Goal: Check status: Check status

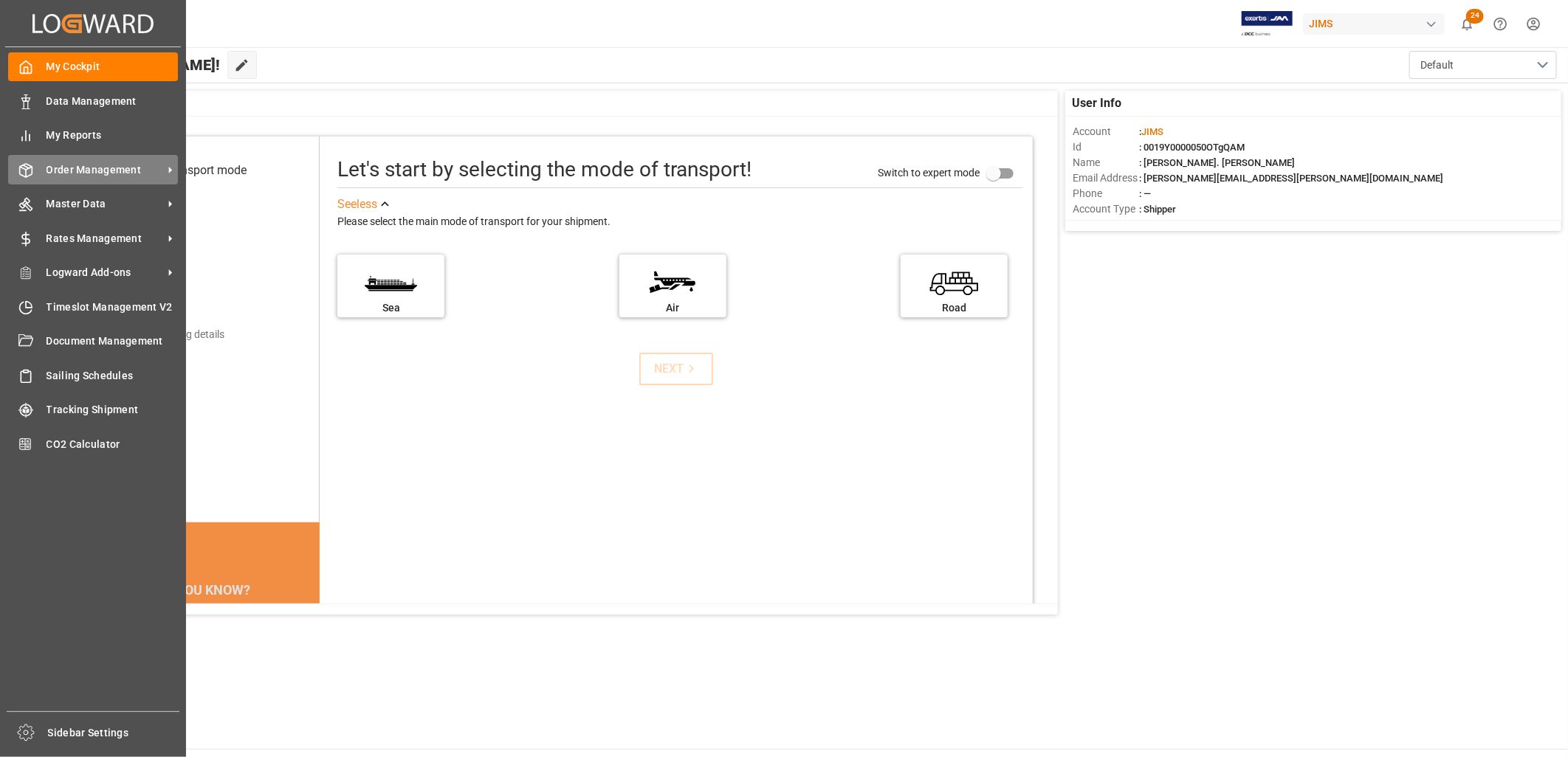
click at [60, 168] on span "Order Management" at bounding box center [105, 170] width 116 height 16
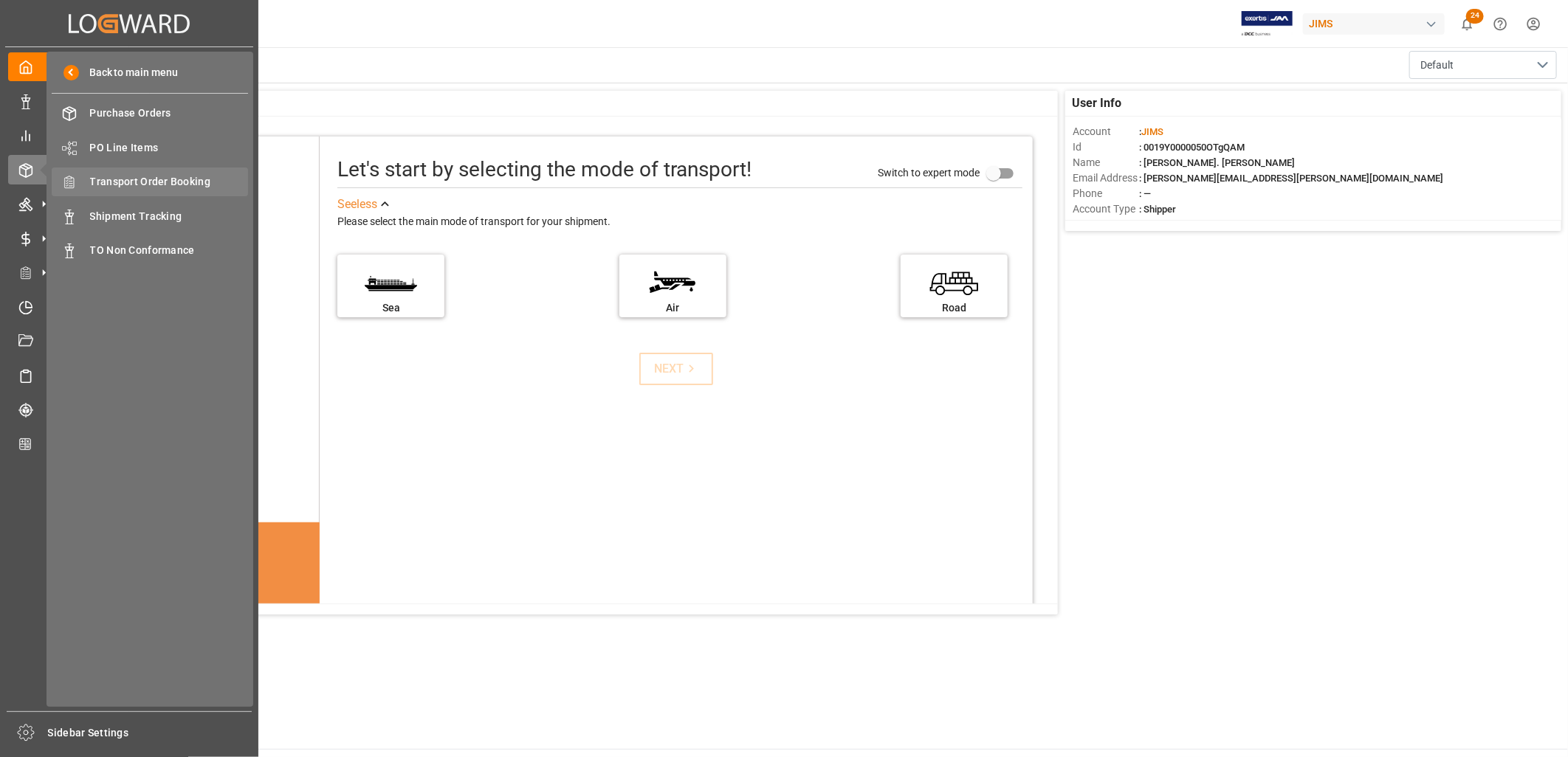
click at [146, 175] on span "Transport Order Booking" at bounding box center [170, 182] width 158 height 16
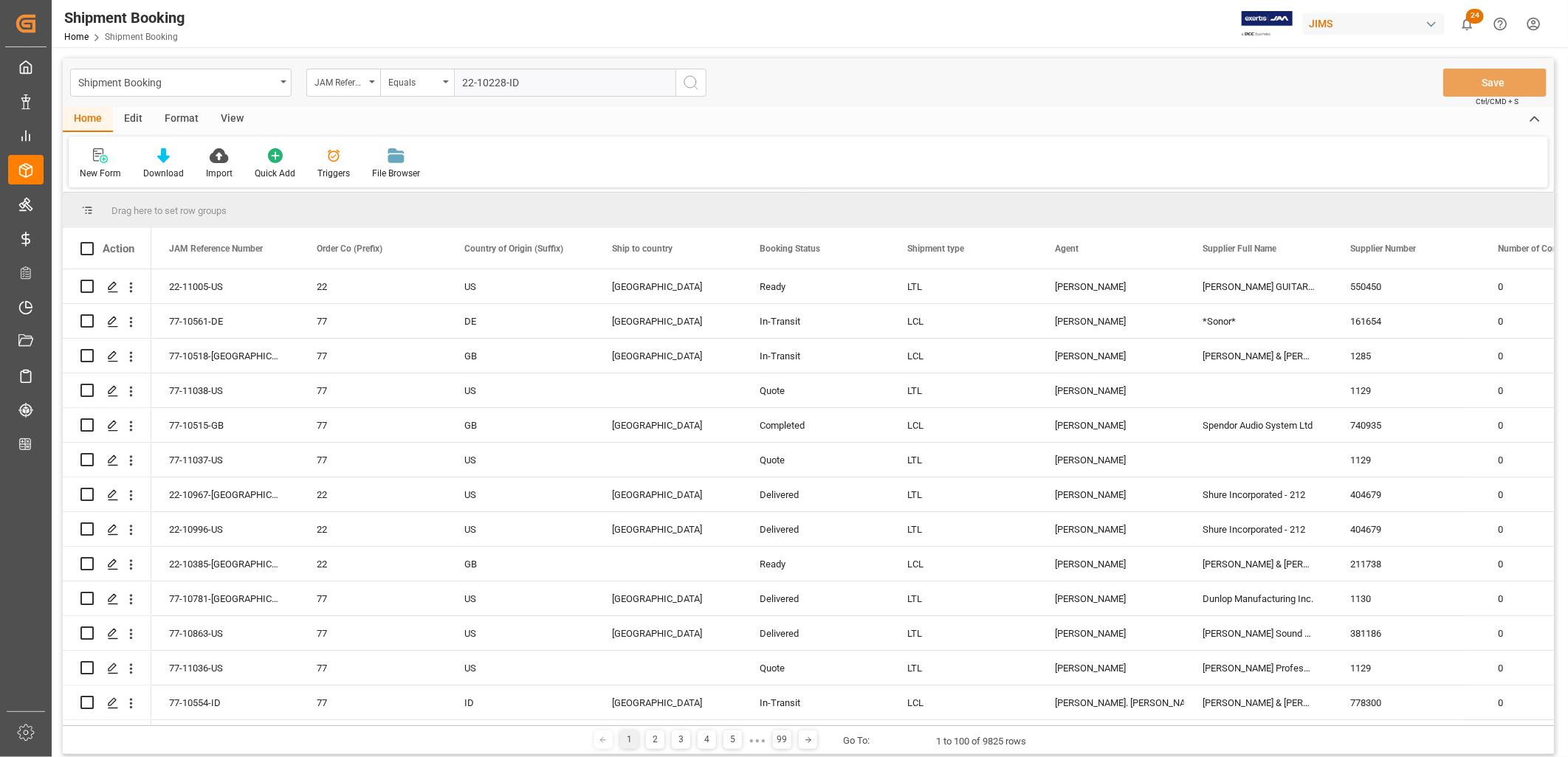
type input "22-10228-ID"
click at [692, 82] on icon "search button" at bounding box center [691, 82] width 17 height 17
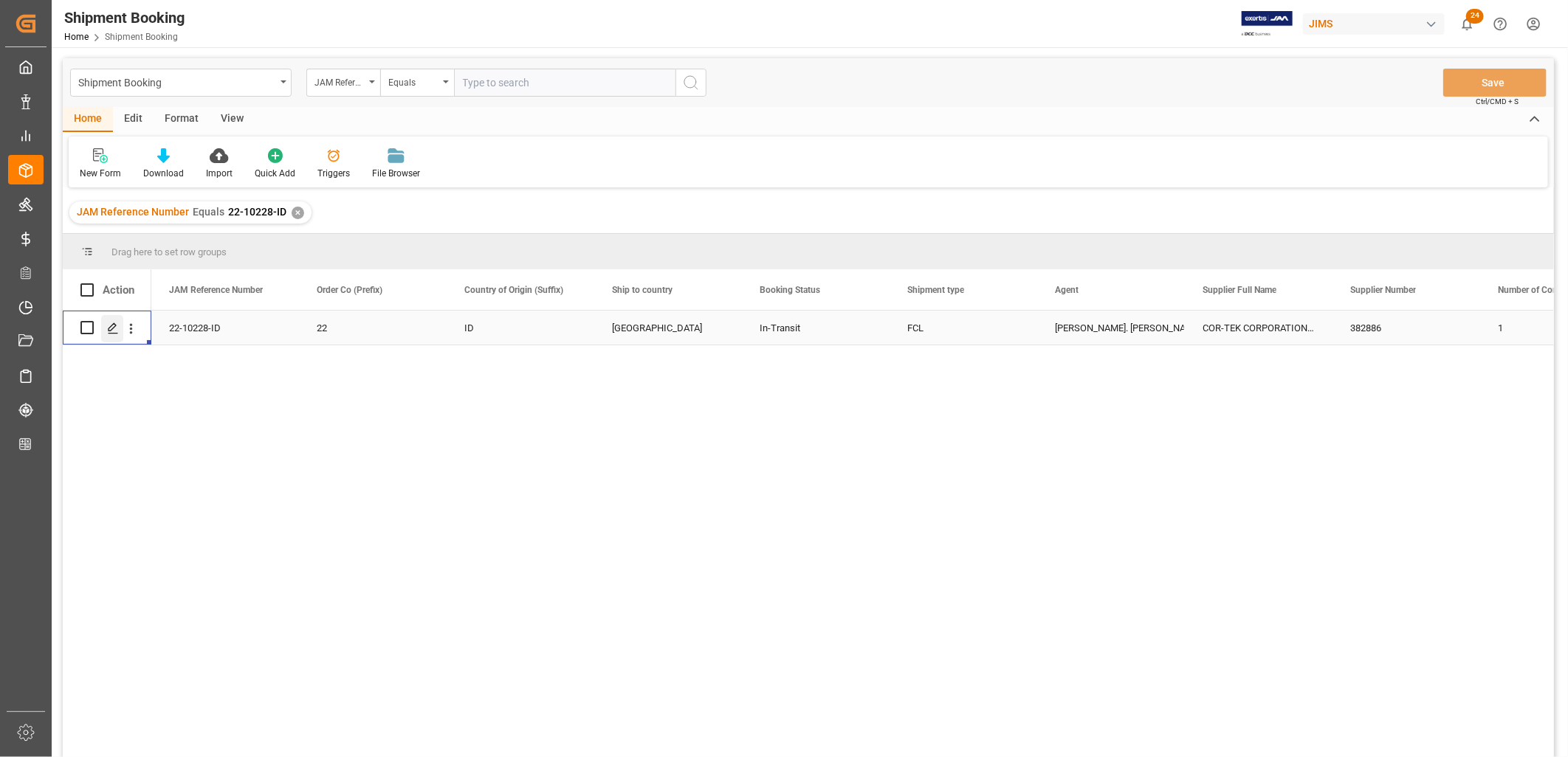
click at [118, 329] on icon "Press SPACE to select this row." at bounding box center [113, 328] width 12 height 12
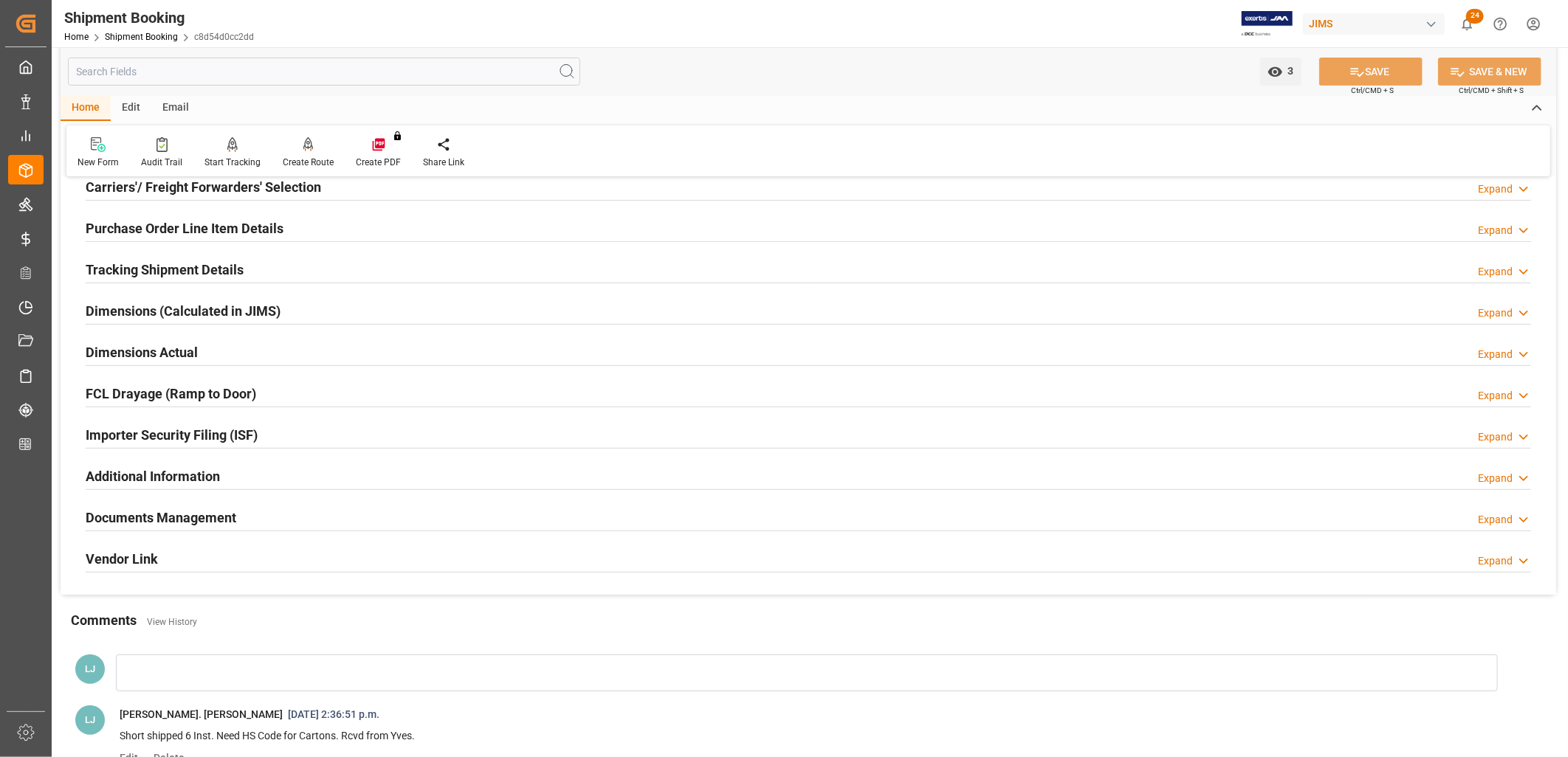
scroll to position [245, 0]
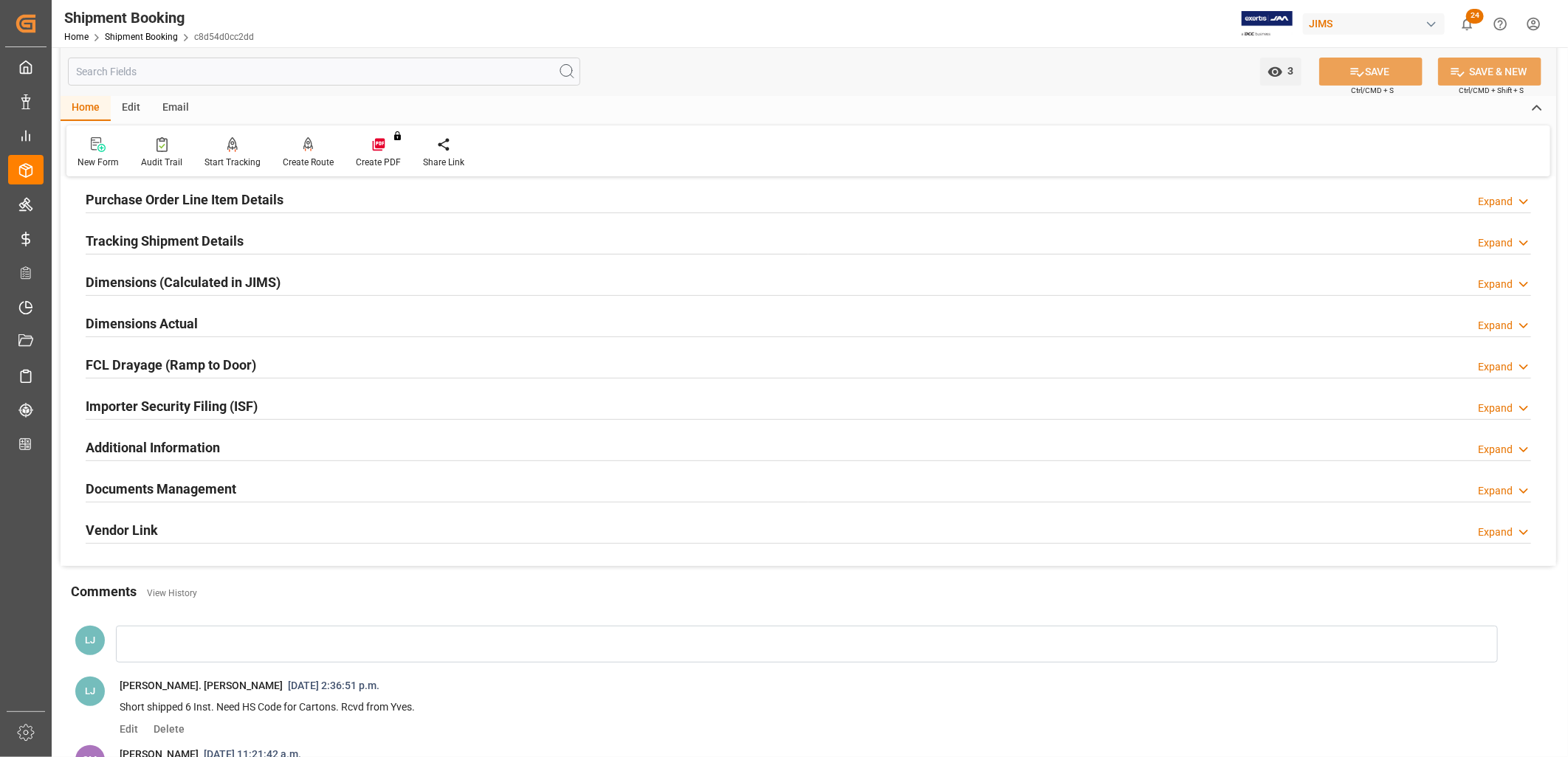
click at [219, 481] on h2 "Documents Management" at bounding box center [161, 489] width 151 height 20
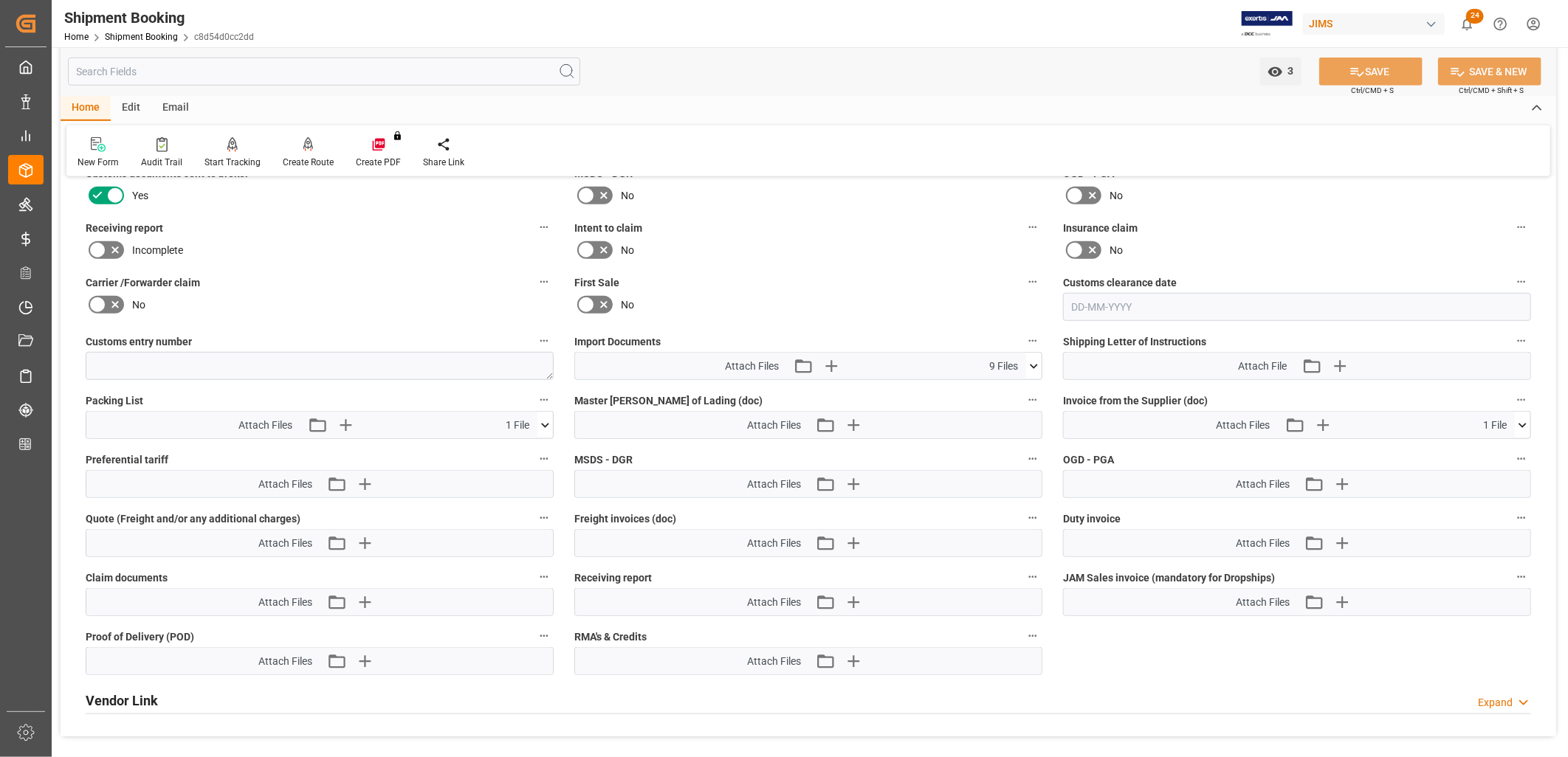
scroll to position [655, 0]
click at [1038, 356] on icon at bounding box center [1034, 363] width 16 height 16
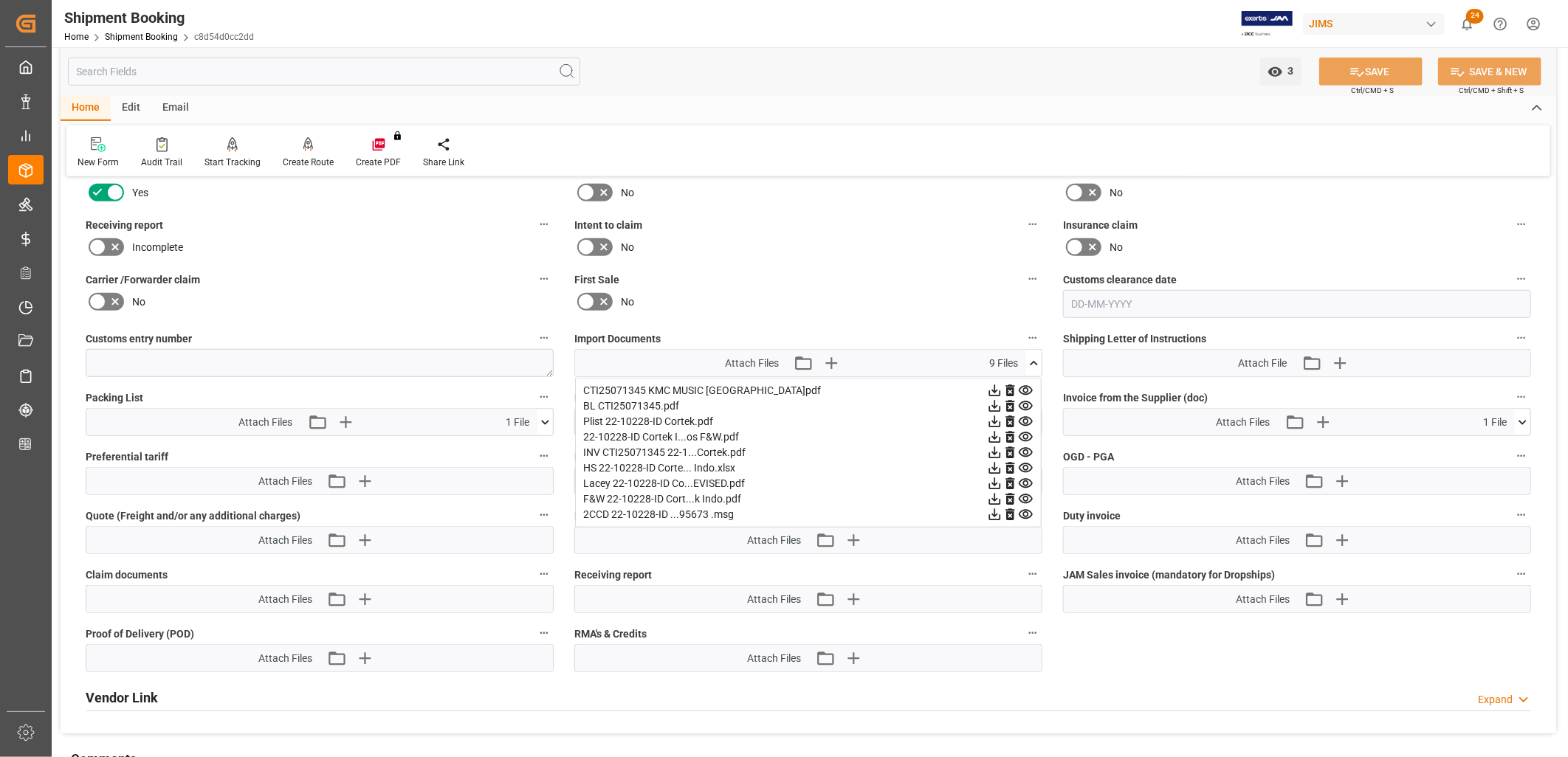
click at [986, 292] on div "No" at bounding box center [808, 302] width 468 height 24
click at [1035, 356] on icon at bounding box center [1034, 363] width 16 height 16
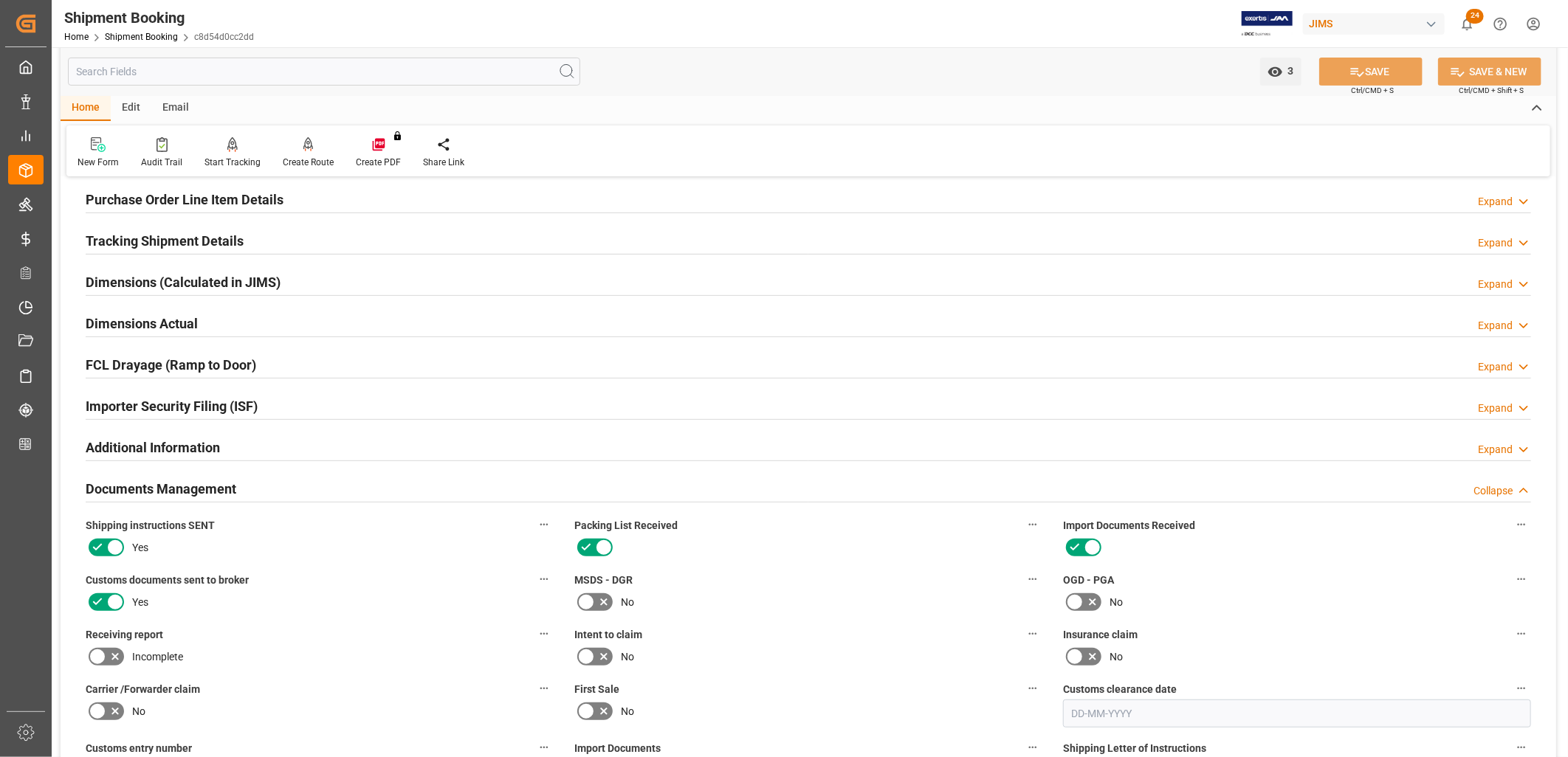
scroll to position [164, 0]
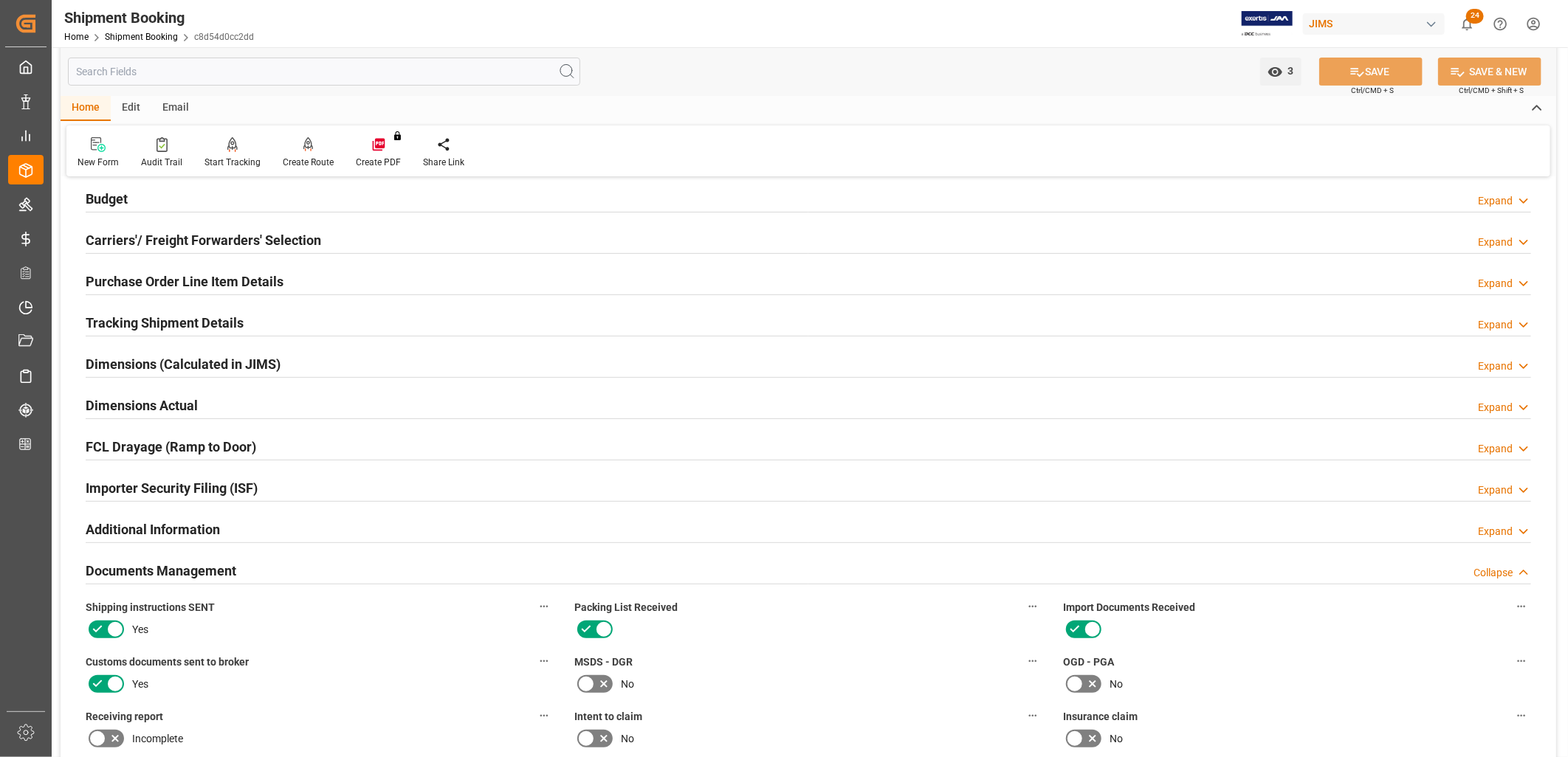
click at [211, 283] on h2 "Purchase Order Line Item Details" at bounding box center [185, 281] width 198 height 20
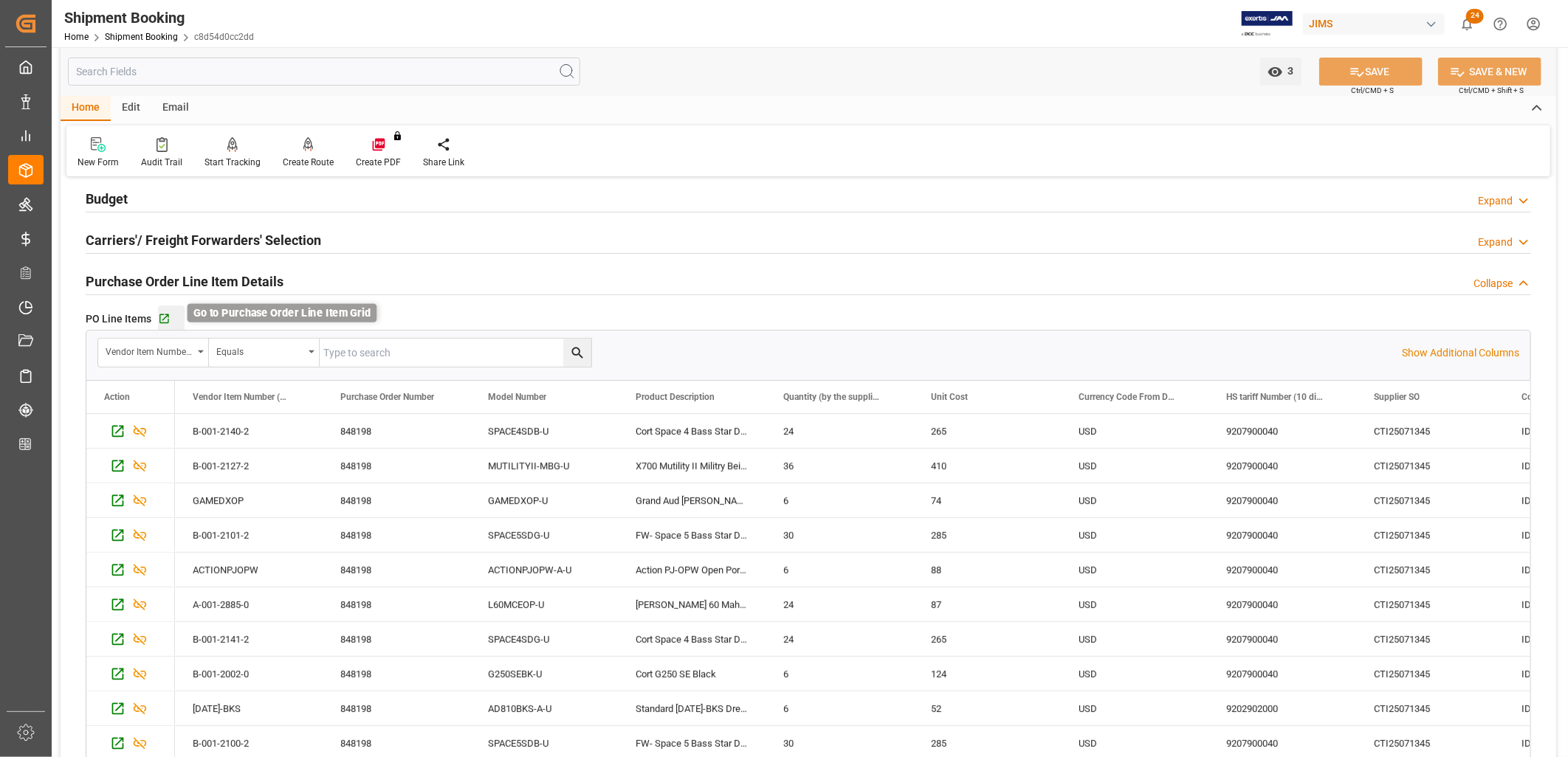
click at [163, 318] on icon "button" at bounding box center [164, 319] width 13 height 13
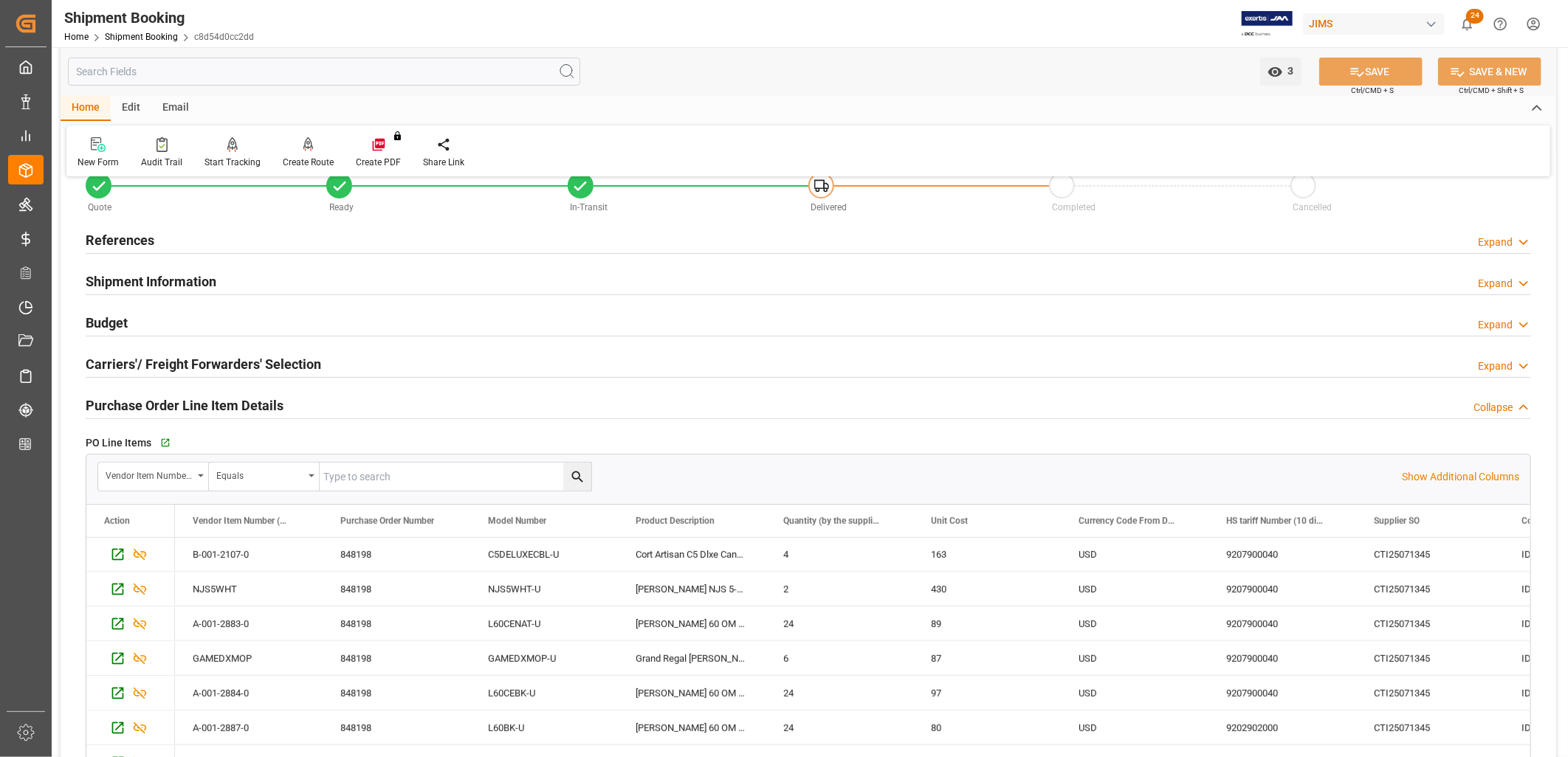
scroll to position [0, 0]
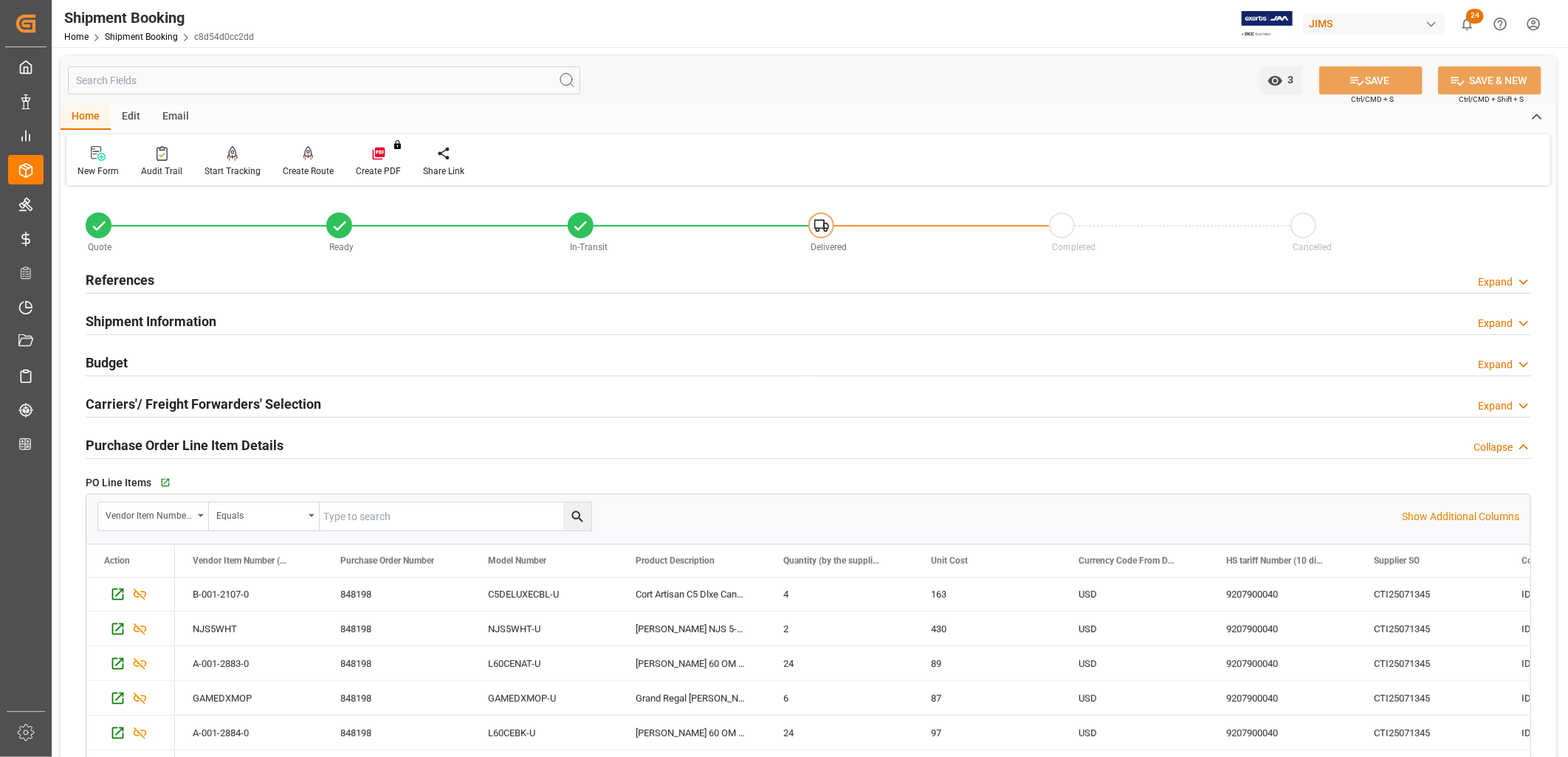
click at [120, 276] on h2 "References" at bounding box center [120, 280] width 69 height 20
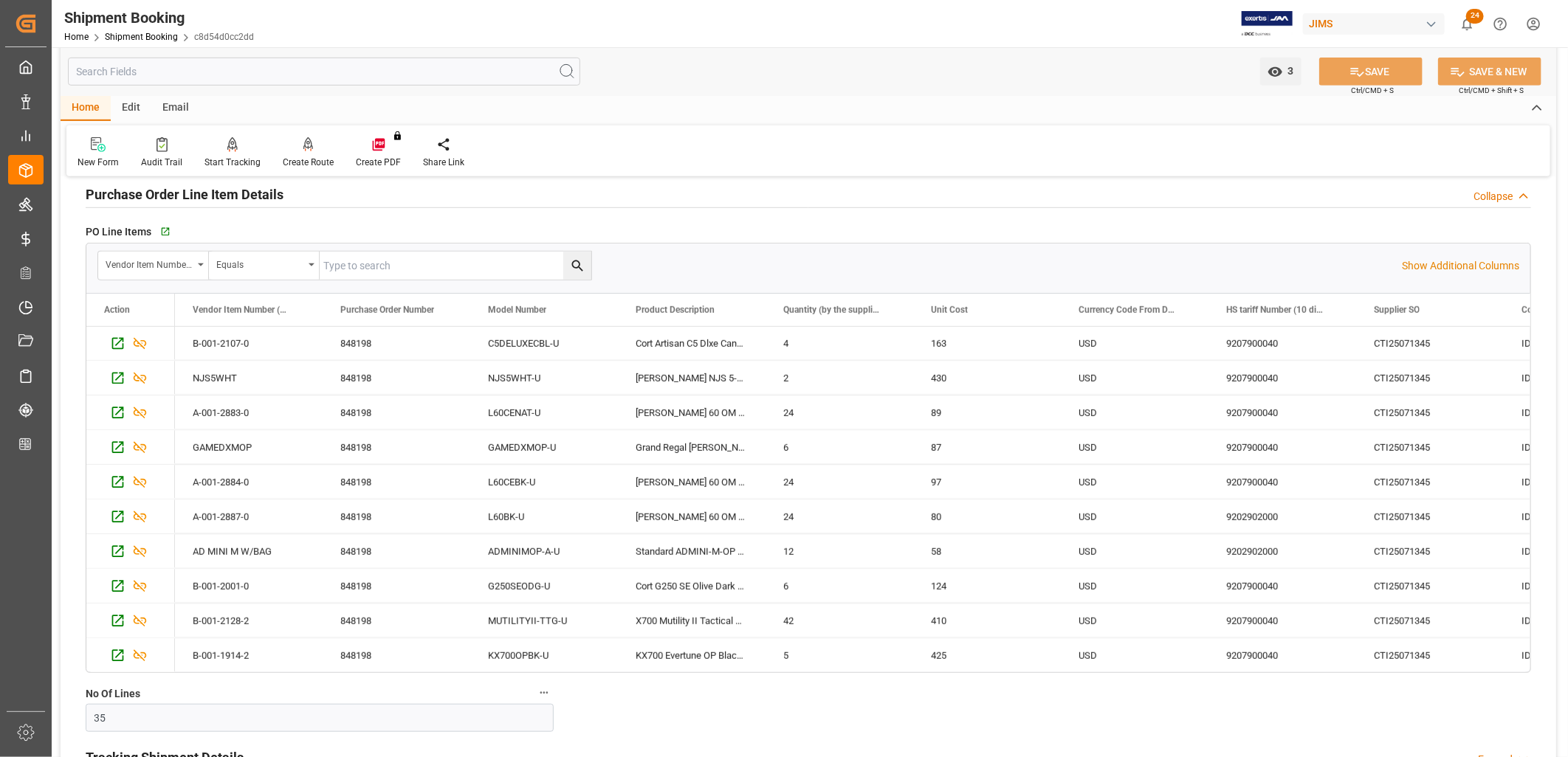
scroll to position [573, 0]
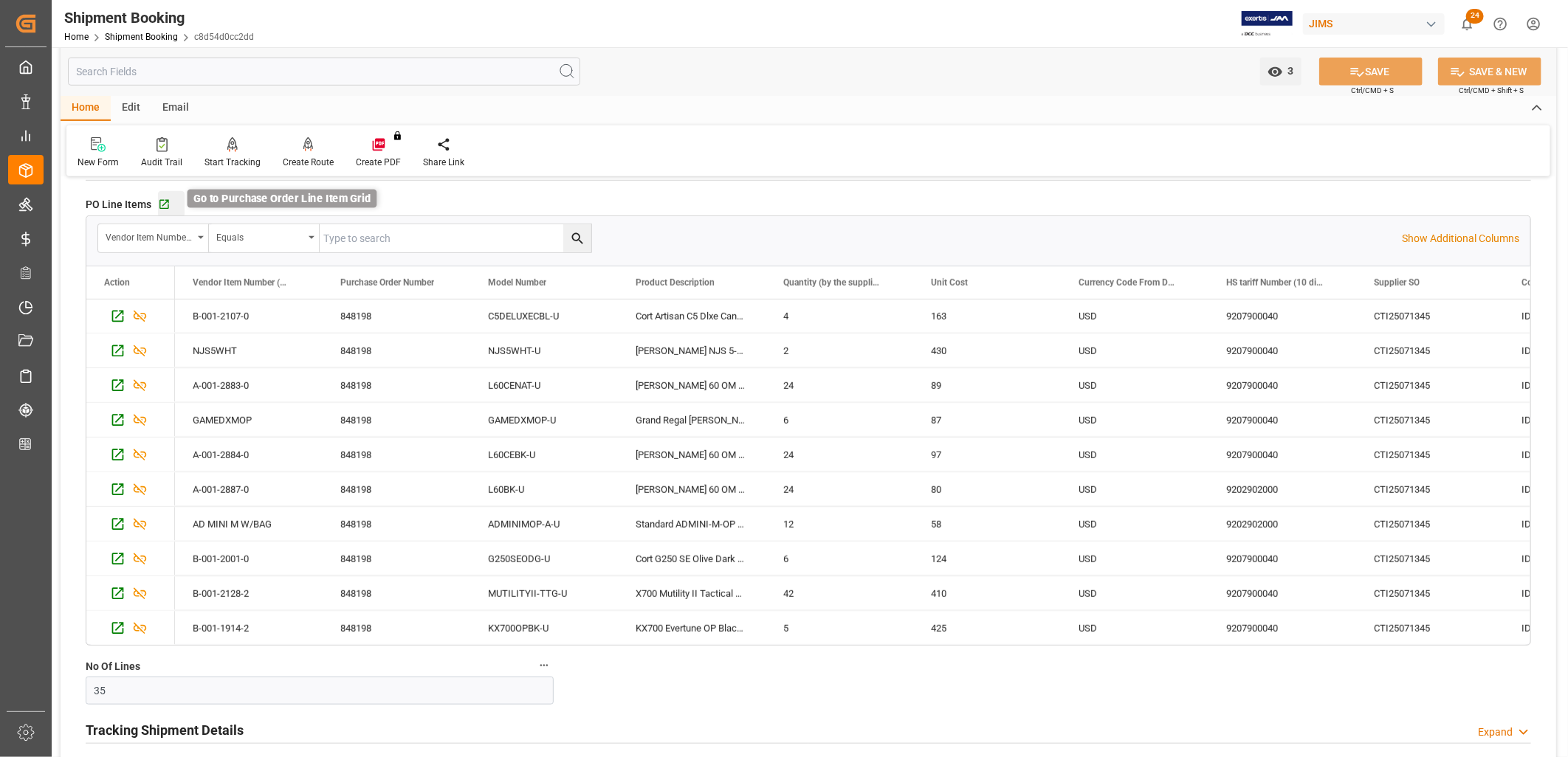
click at [166, 202] on icon "button" at bounding box center [164, 205] width 13 height 13
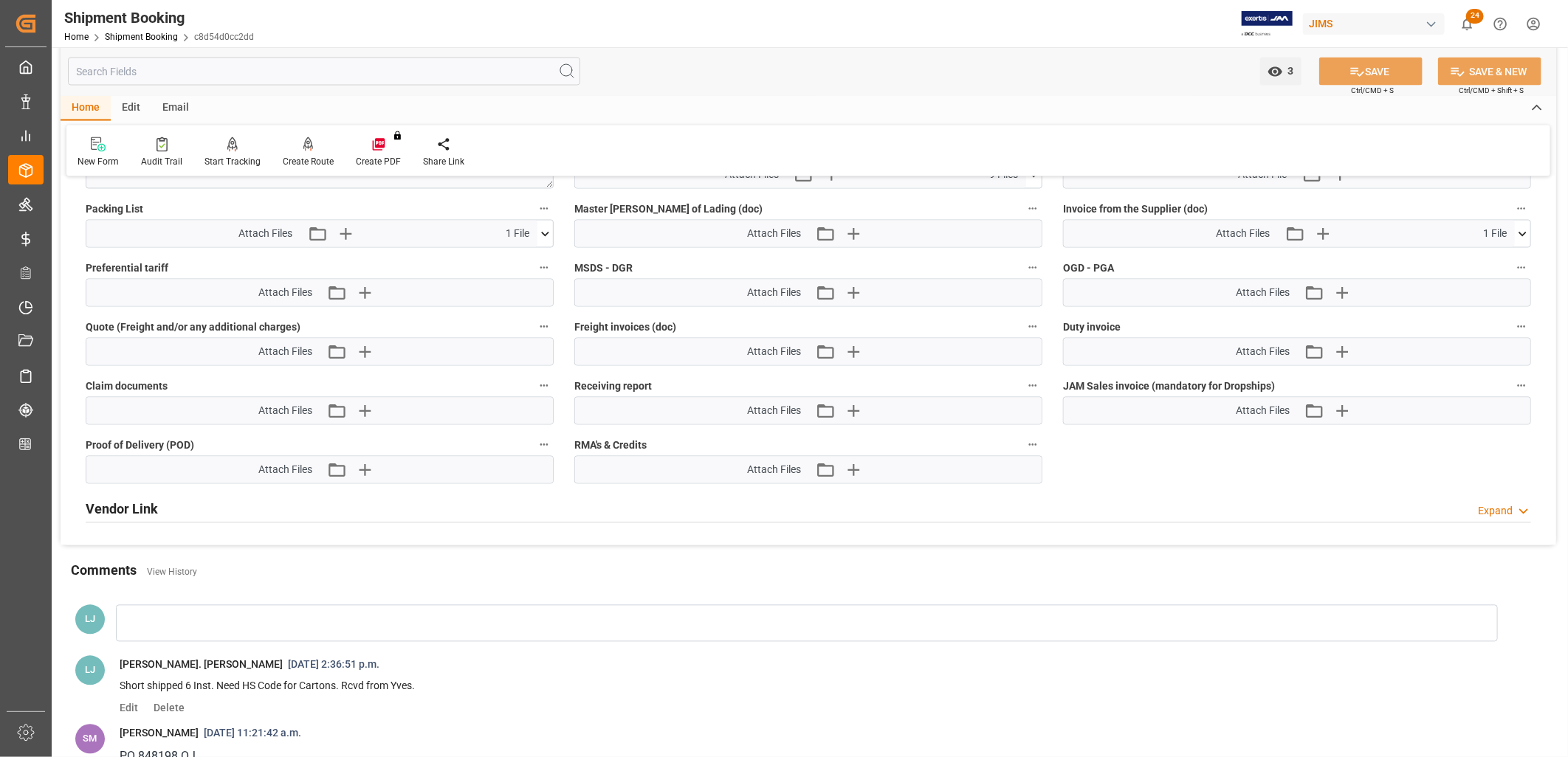
scroll to position [1721, 0]
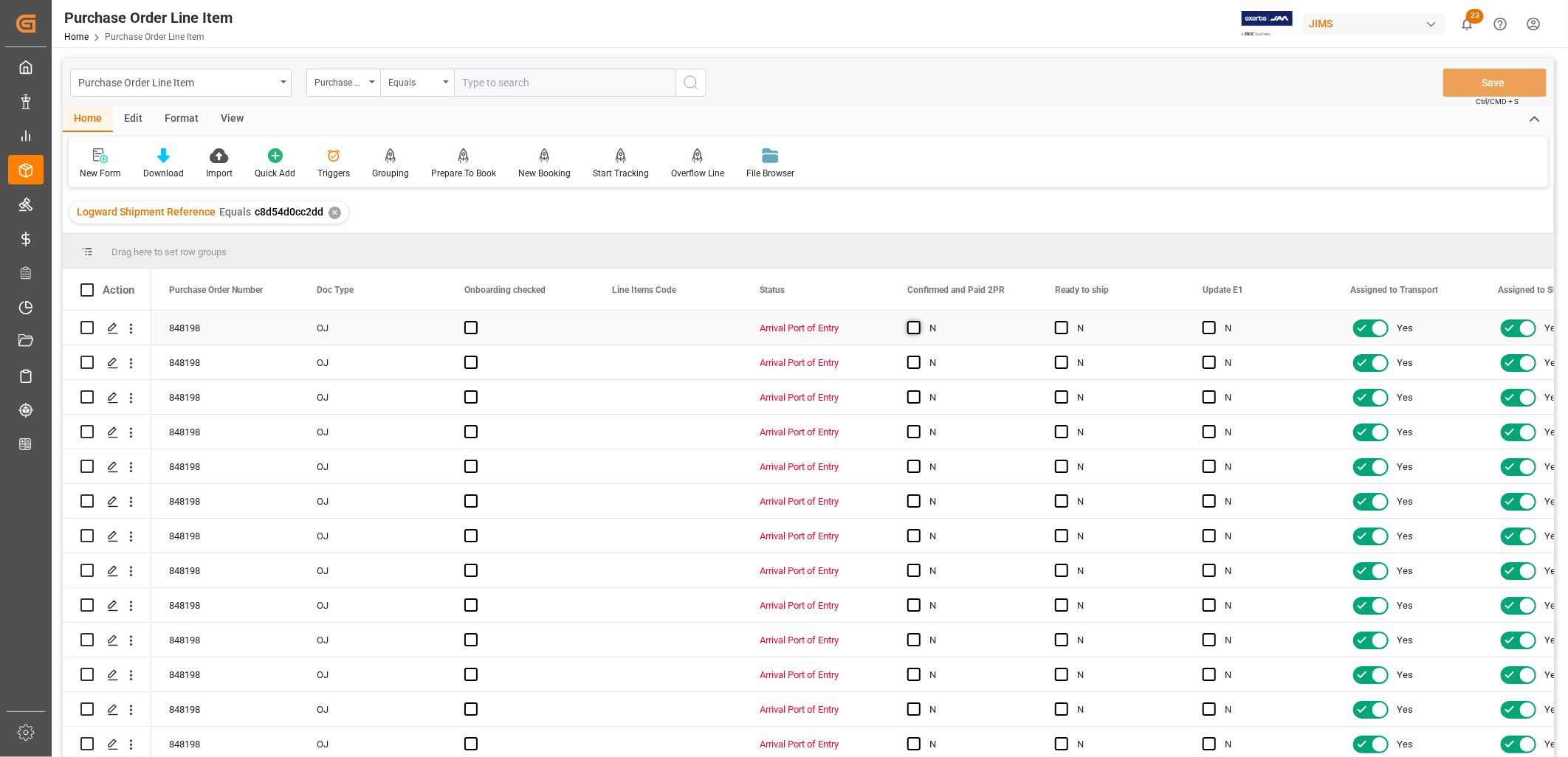
click at [914, 325] on span "Press SPACE to select this row." at bounding box center [914, 327] width 13 height 13
click at [918, 321] on input "Press SPACE to select this row." at bounding box center [918, 321] width 0 height 0
drag, startPoint x: 1034, startPoint y: 342, endPoint x: 952, endPoint y: 735, distance: 401.5
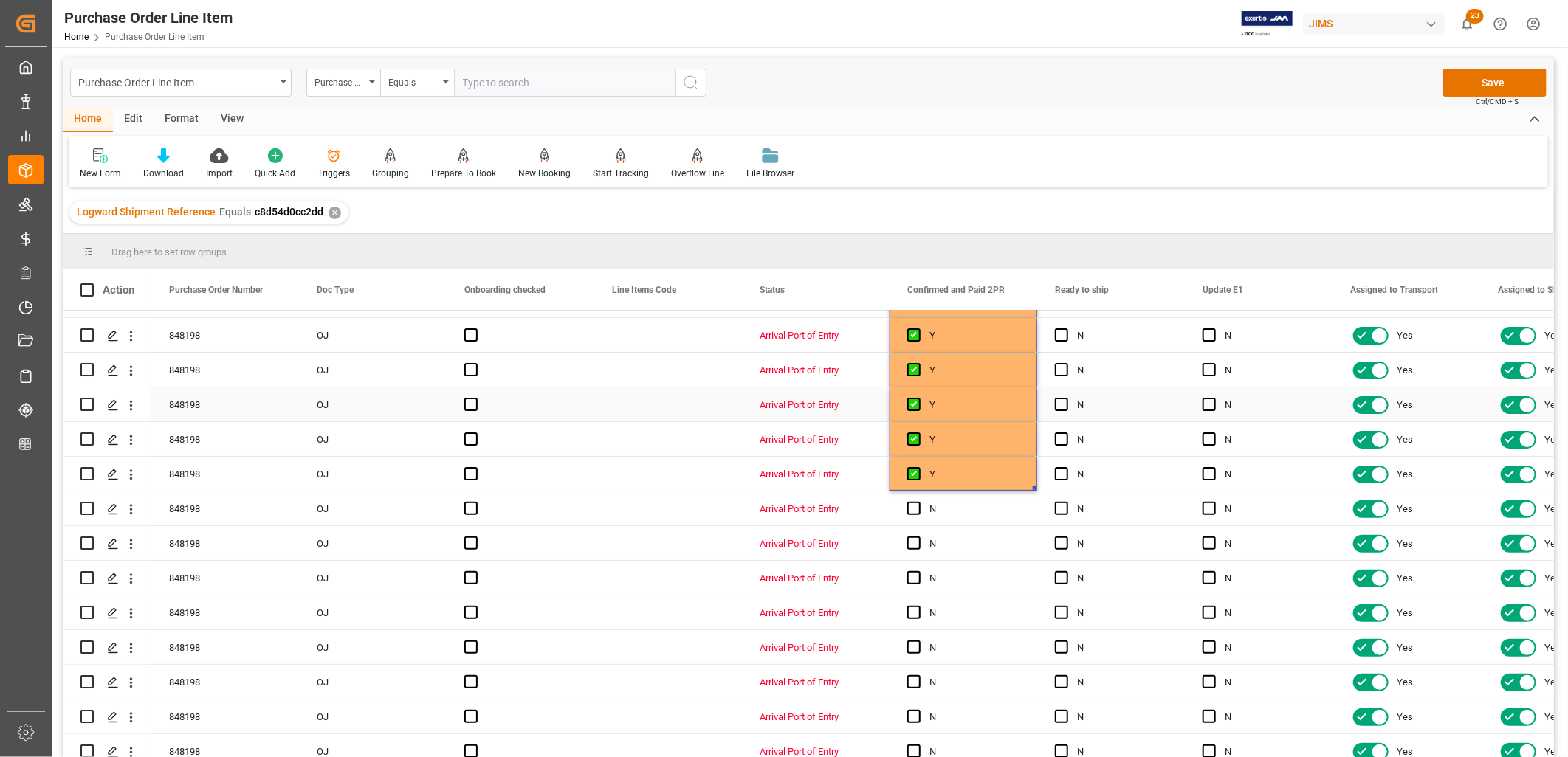
scroll to position [328, 0]
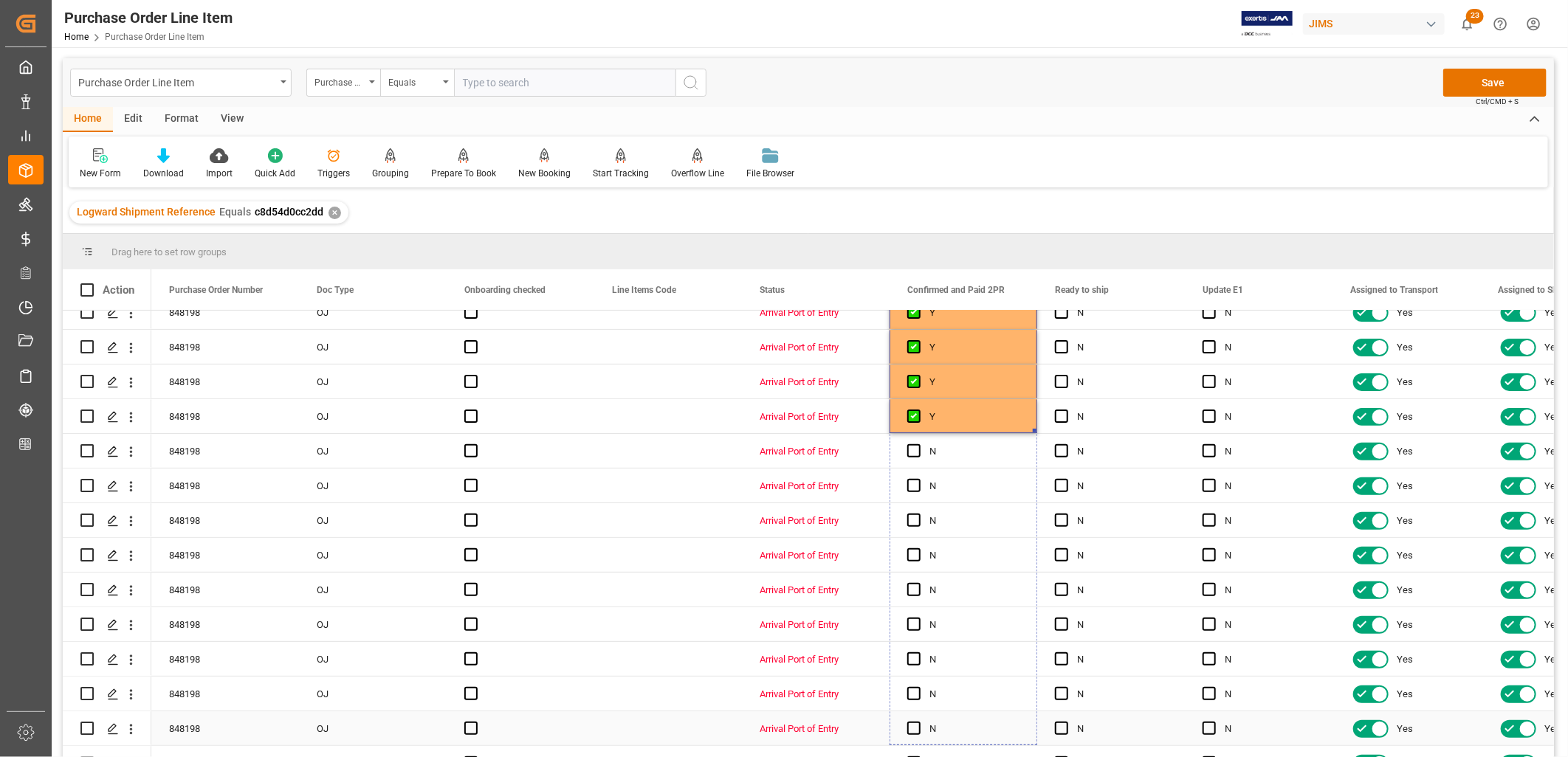
drag, startPoint x: 1032, startPoint y: 428, endPoint x: 993, endPoint y: 741, distance: 315.4
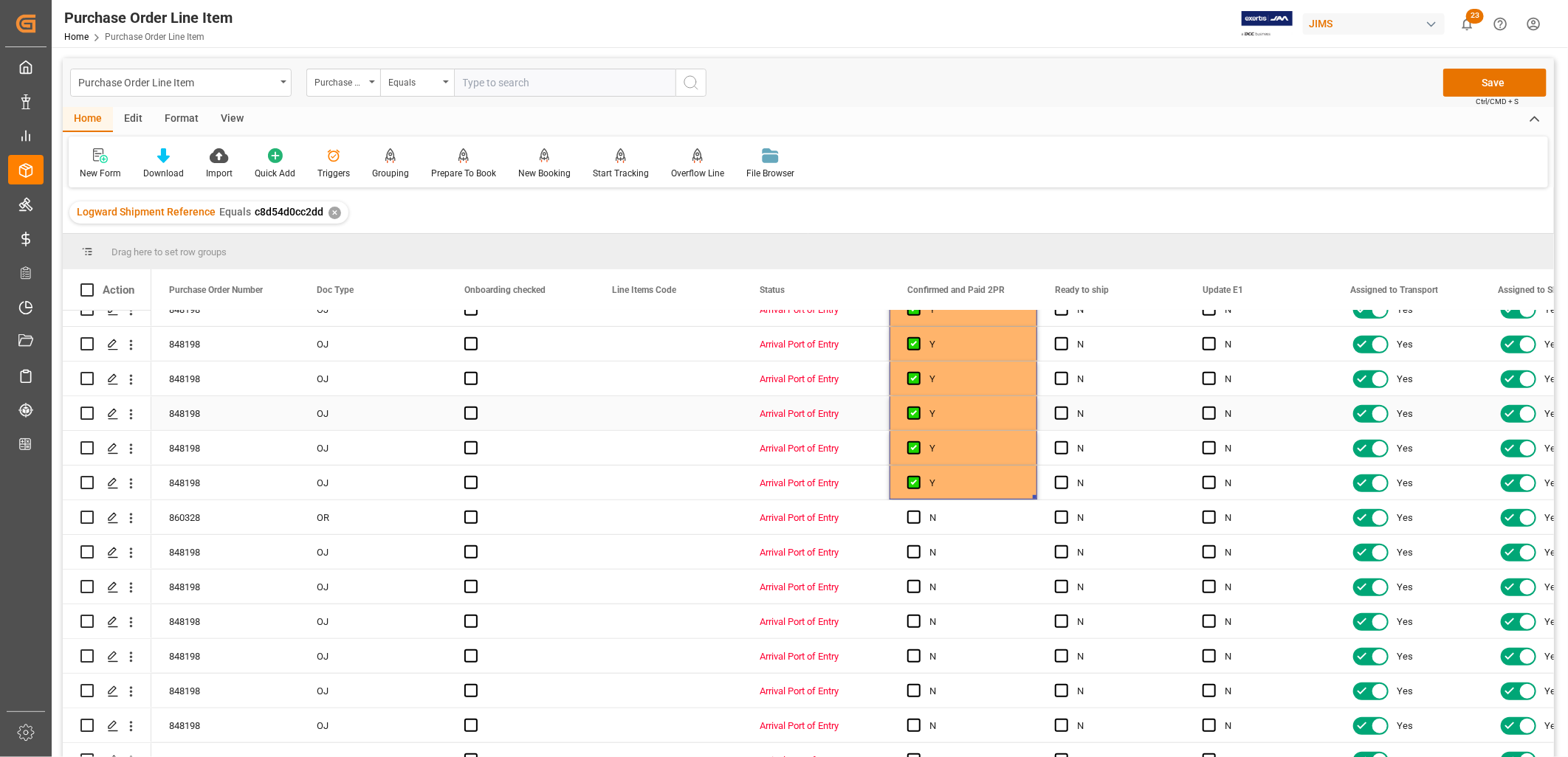
scroll to position [655, 0]
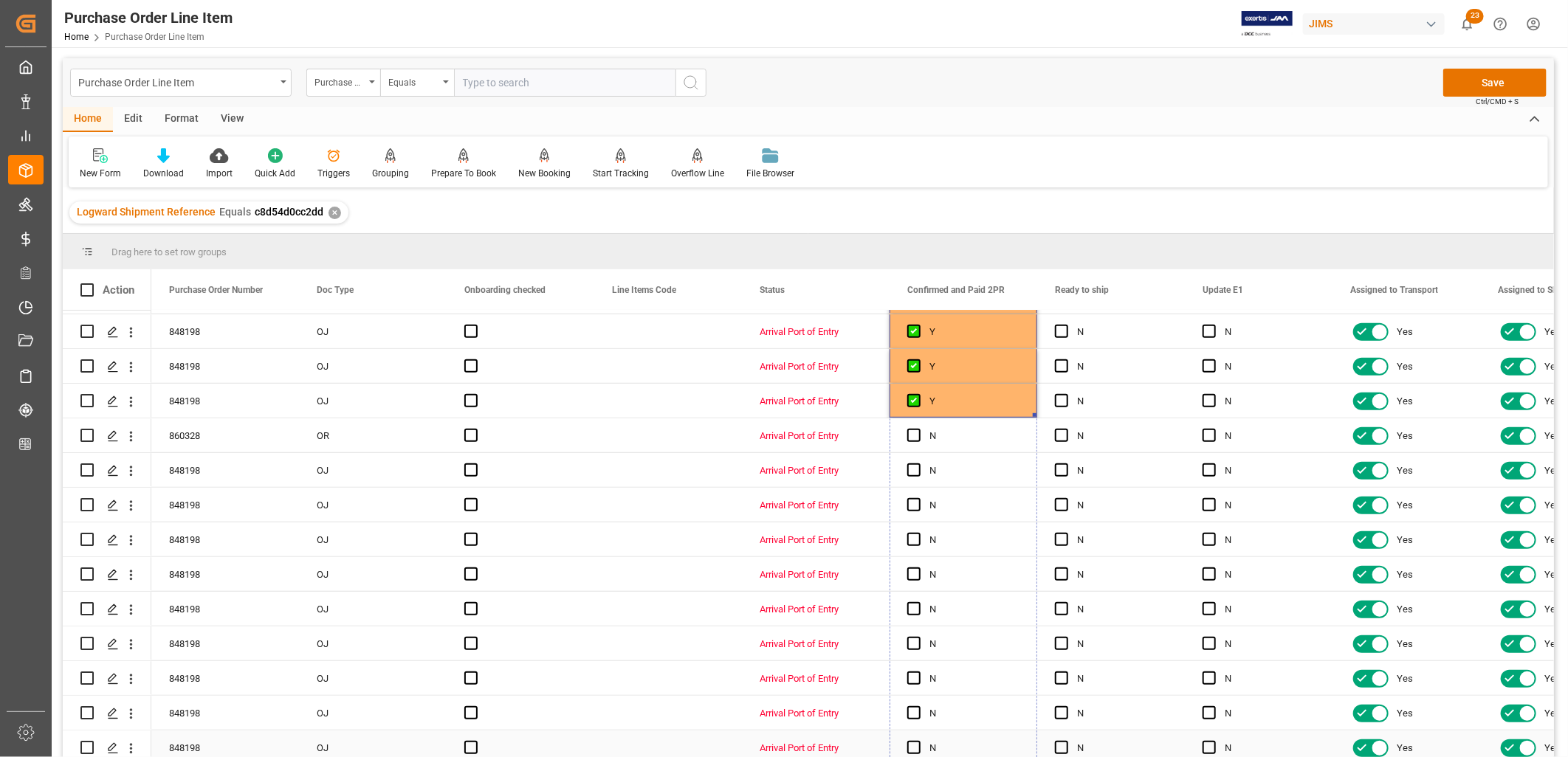
drag, startPoint x: 1032, startPoint y: 411, endPoint x: 976, endPoint y: 740, distance: 333.7
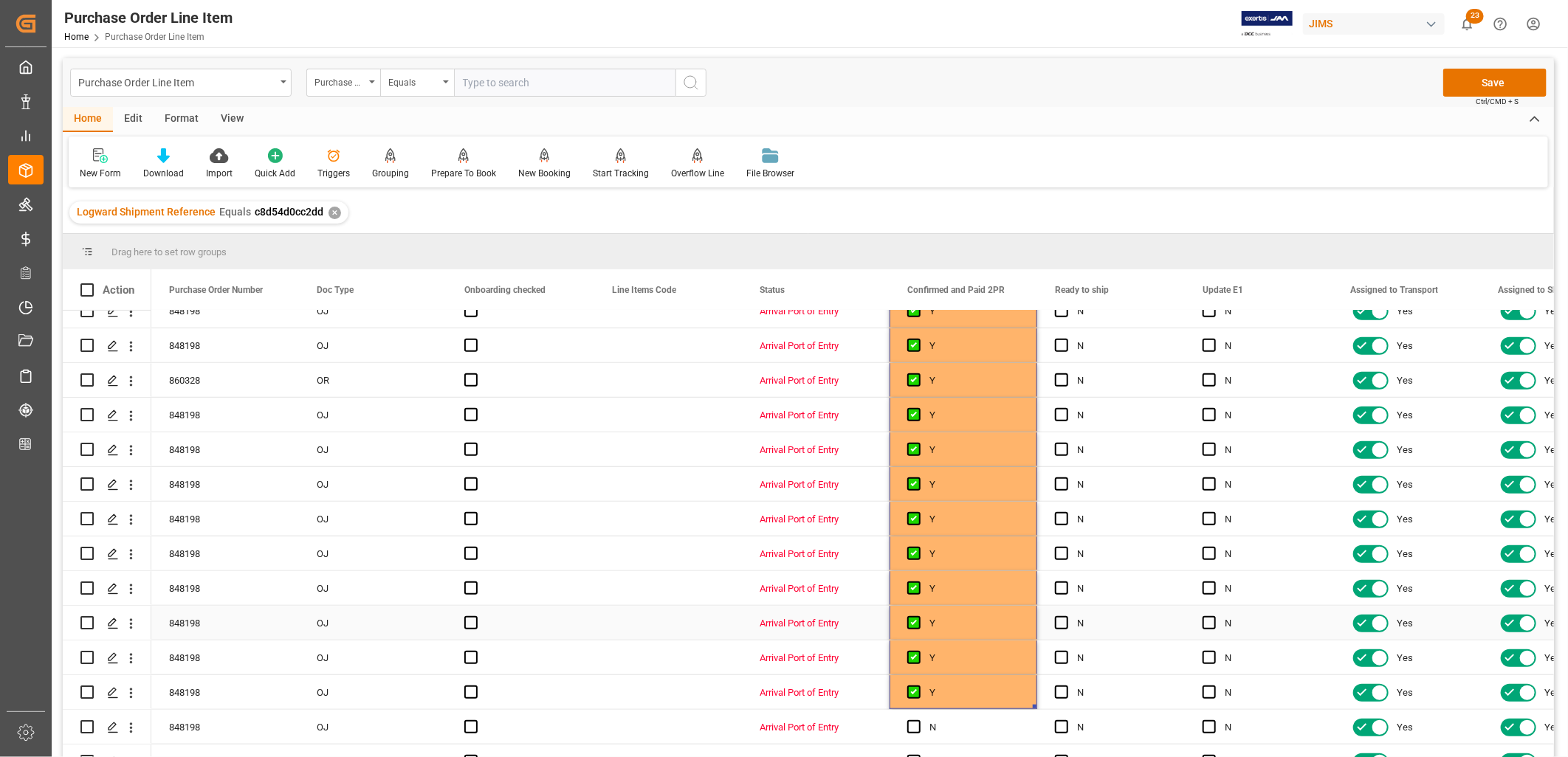
scroll to position [767, 0]
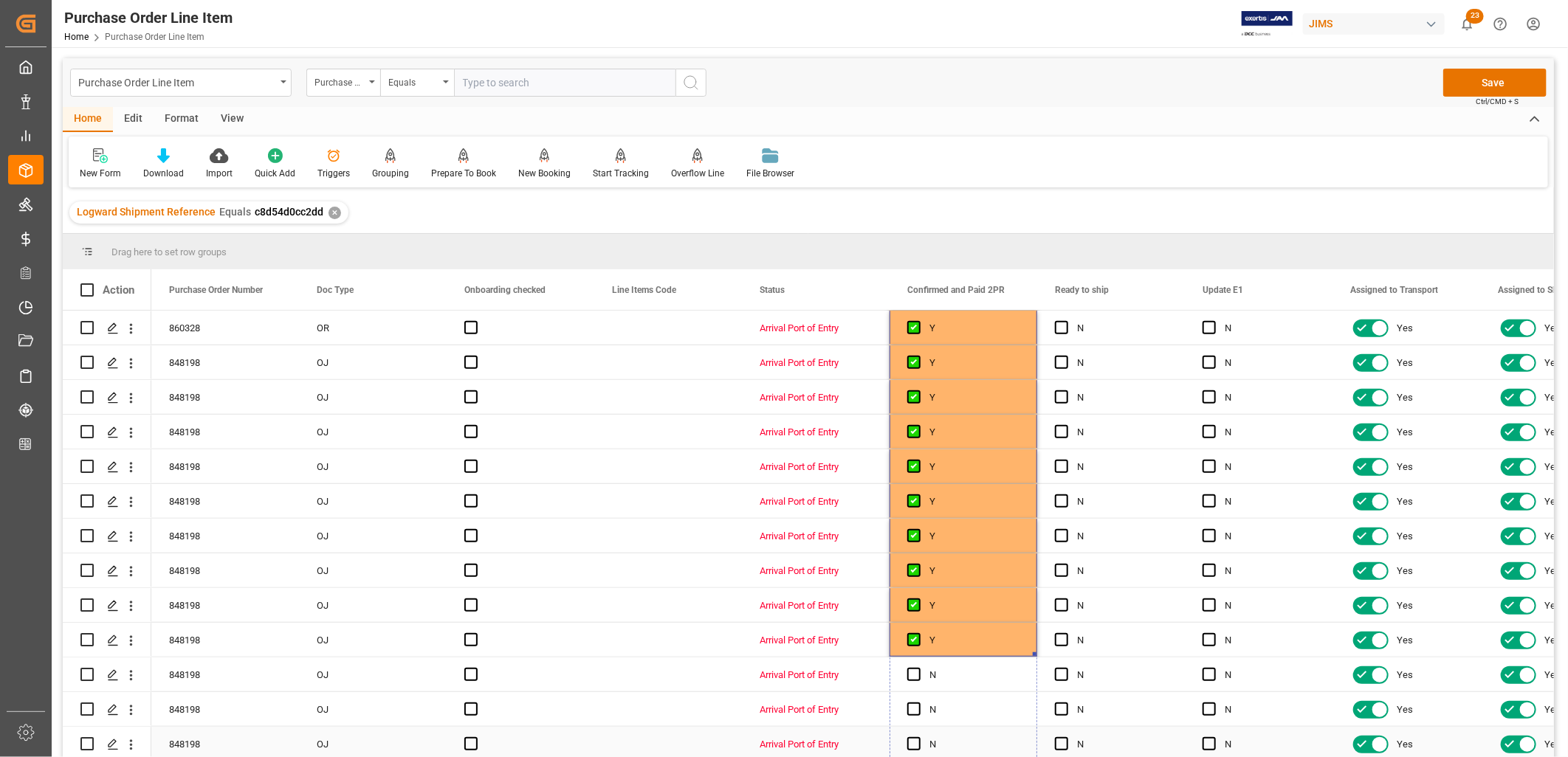
drag, startPoint x: 1036, startPoint y: 647, endPoint x: 1010, endPoint y: 755, distance: 111.1
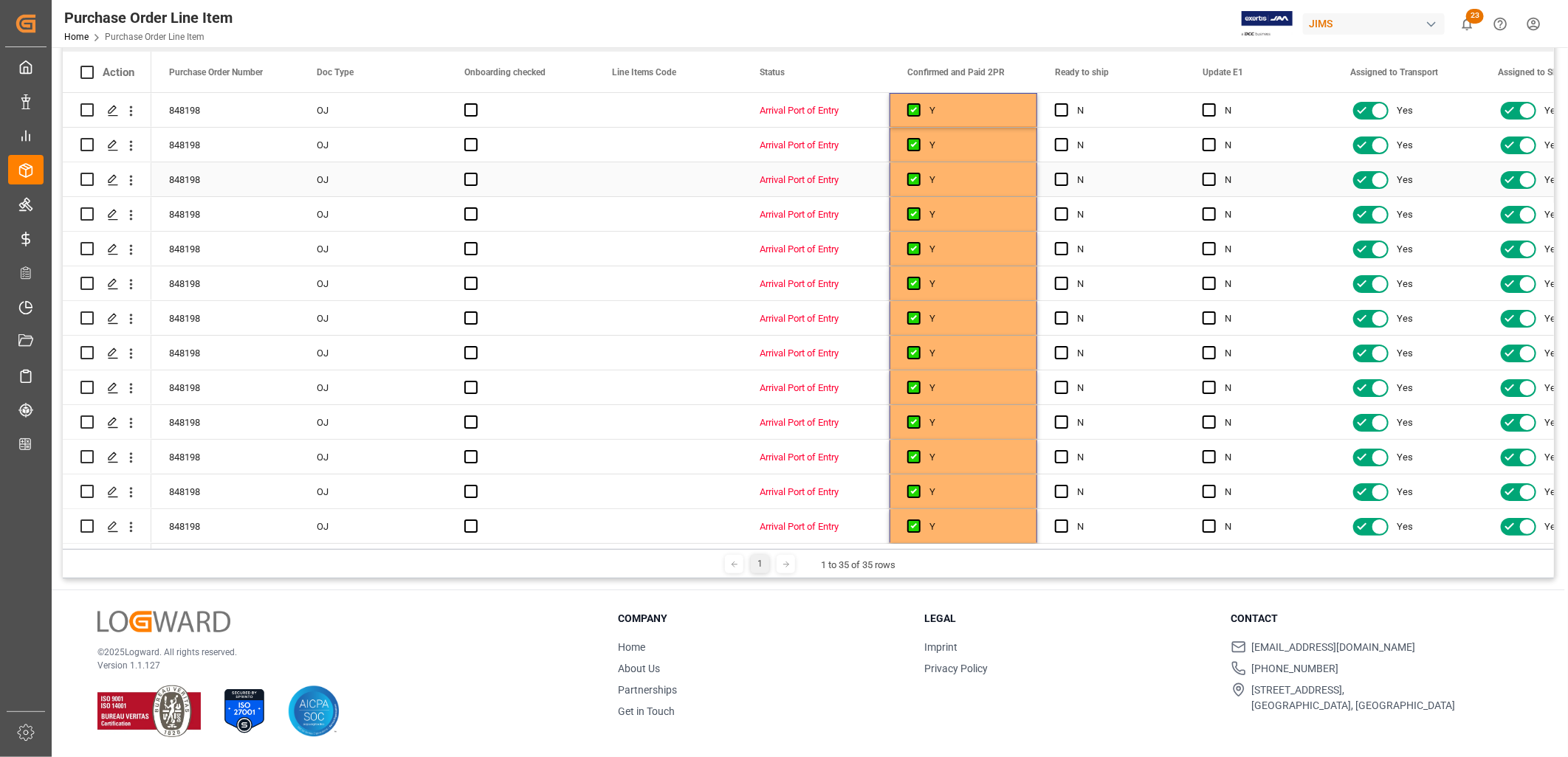
scroll to position [0, 0]
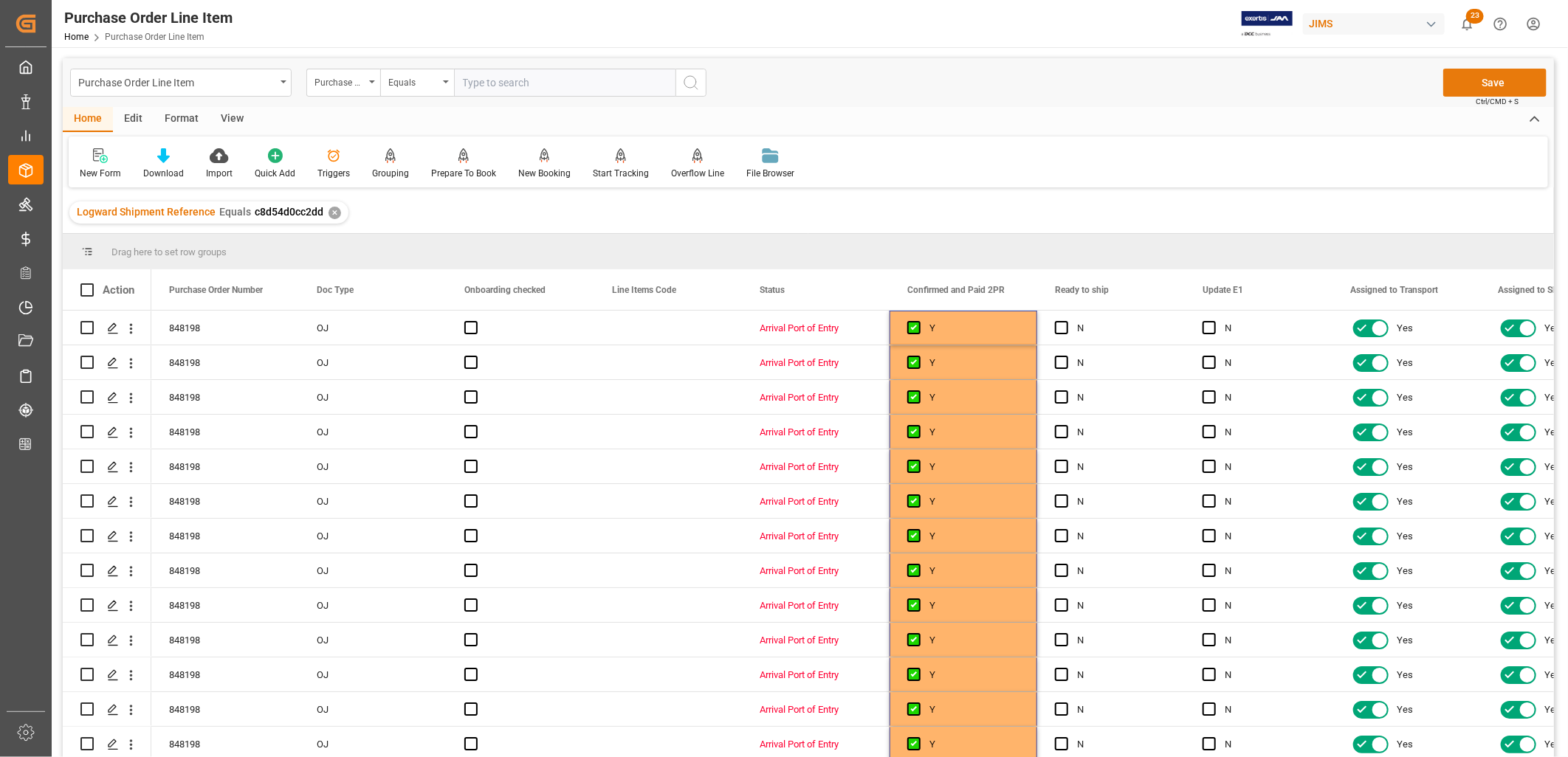
click at [1497, 76] on button "Save" at bounding box center [1495, 82] width 103 height 28
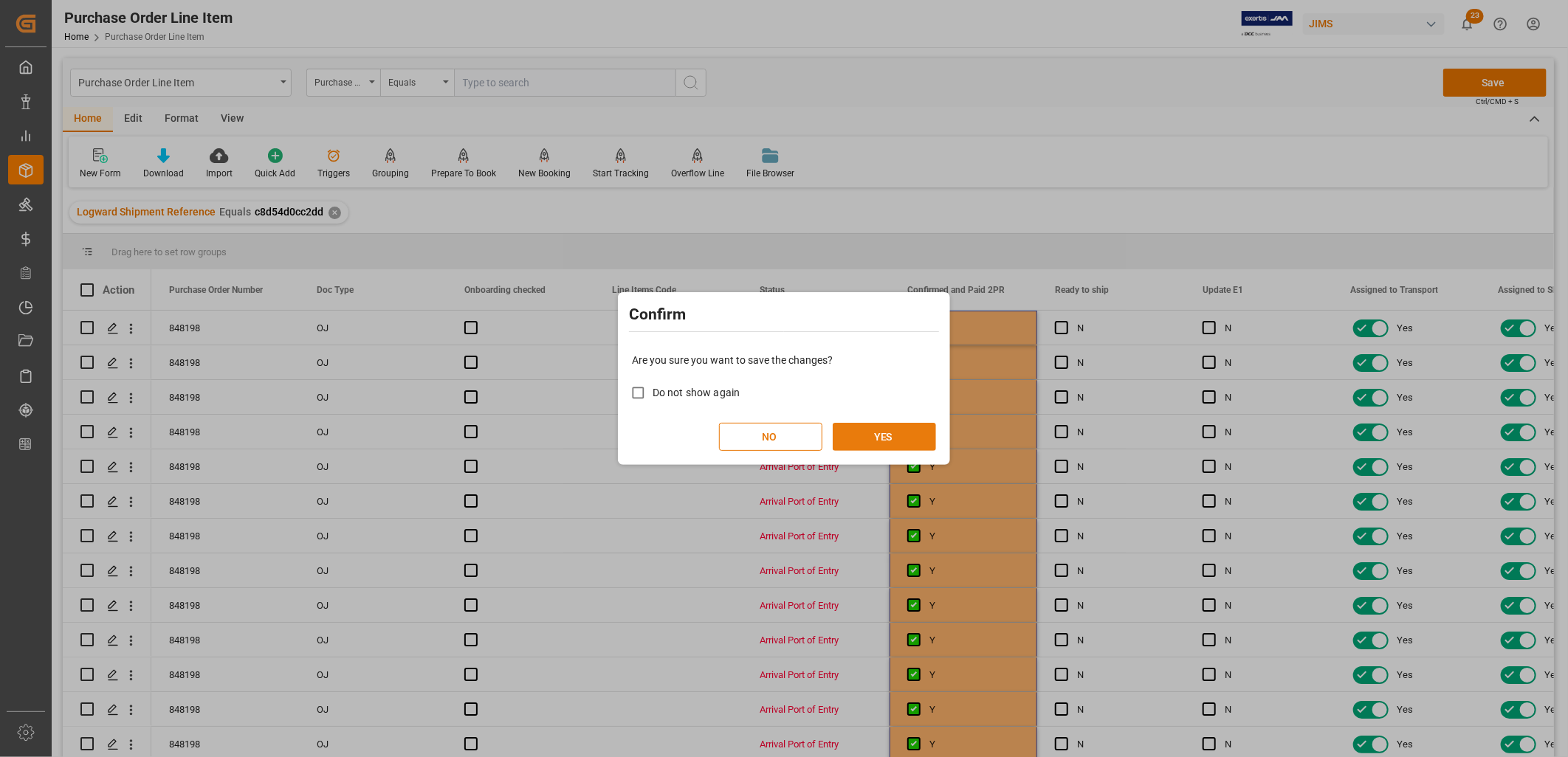
click at [889, 428] on button "YES" at bounding box center [884, 436] width 103 height 28
